Goal: Task Accomplishment & Management: Use online tool/utility

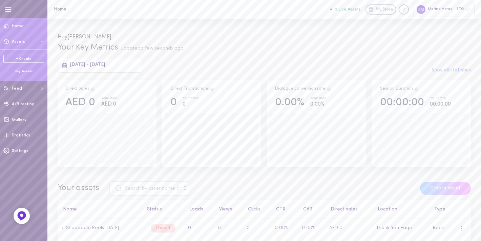
click at [17, 58] on link "+ Create" at bounding box center [23, 59] width 41 height 8
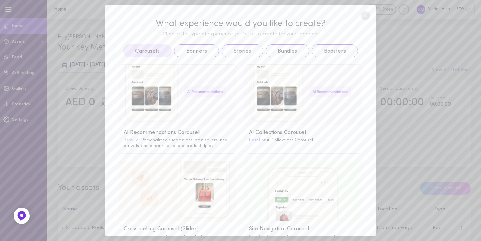
click at [365, 15] on line at bounding box center [365, 15] width 3 height 3
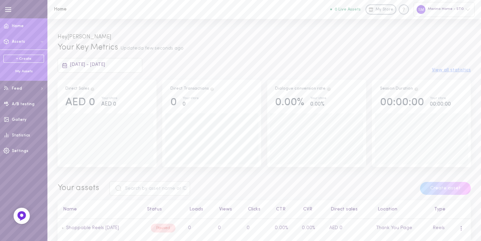
click at [25, 72] on div "My Assets" at bounding box center [23, 71] width 41 height 5
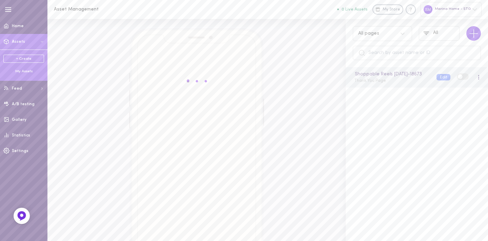
click at [458, 79] on span at bounding box center [460, 76] width 5 height 5
click at [0, 0] on input "checkbox" at bounding box center [0, 0] width 0 height 0
click at [436, 80] on button "Edit" at bounding box center [443, 77] width 14 height 6
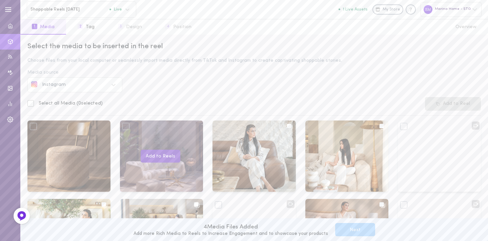
click at [159, 151] on button "Add to Reels" at bounding box center [161, 155] width 40 height 13
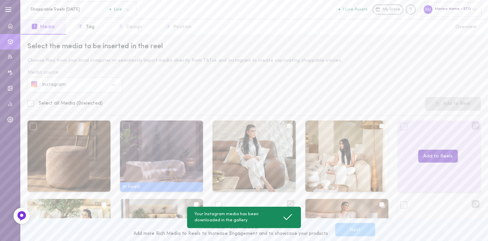
click at [423, 153] on button "Add to Reels" at bounding box center [438, 155] width 40 height 13
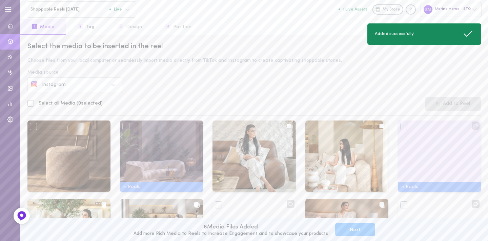
click at [345, 231] on button "Next" at bounding box center [355, 229] width 40 height 13
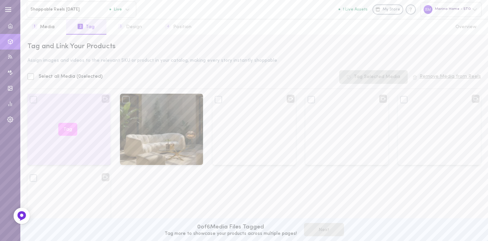
click at [33, 102] on div at bounding box center [33, 99] width 7 height 7
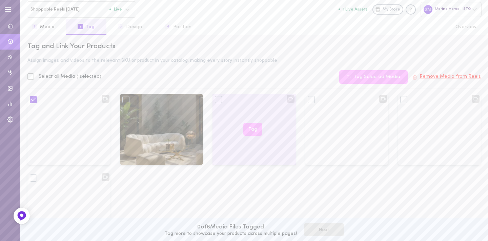
click at [216, 100] on div at bounding box center [218, 99] width 7 height 7
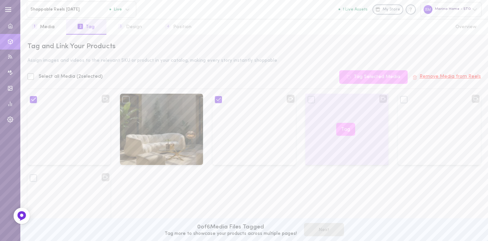
click at [308, 98] on div at bounding box center [311, 99] width 7 height 7
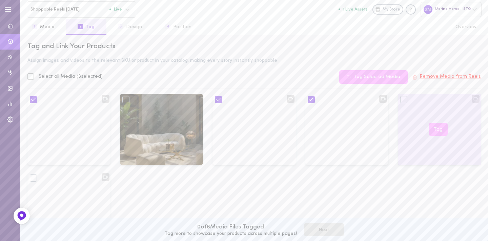
click at [400, 99] on div at bounding box center [403, 99] width 7 height 7
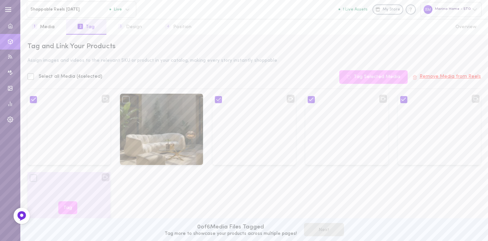
click at [34, 177] on div at bounding box center [33, 177] width 7 height 7
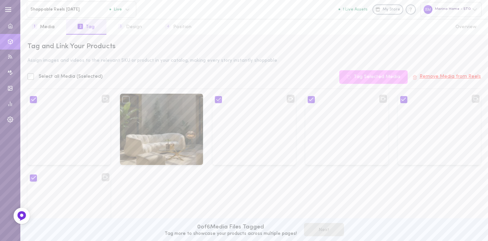
scroll to position [32, 0]
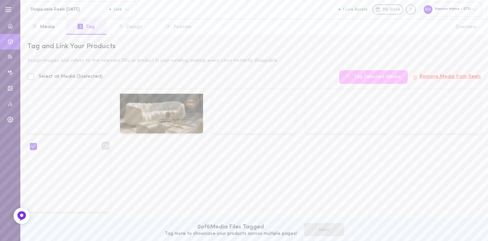
click at [360, 8] on button "1 Live Assets" at bounding box center [352, 9] width 29 height 4
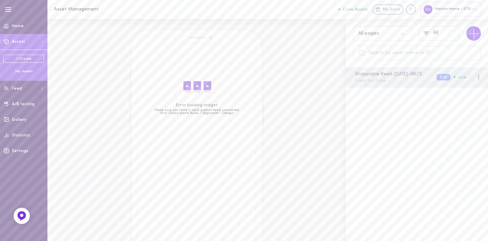
click at [461, 9] on div "Marina Home - STG" at bounding box center [450, 9] width 61 height 15
